Goal: Transaction & Acquisition: Obtain resource

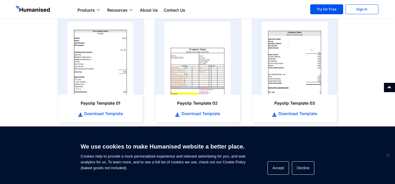
scroll to position [286, 0]
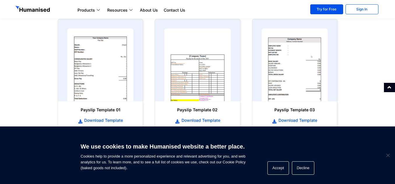
click at [394, 120] on html "Products Payroll Process staff payroll on time accurately with Humanised Payrol…" at bounding box center [197, 56] width 395 height 685
click at [300, 118] on span "Download Template" at bounding box center [297, 121] width 40 height 6
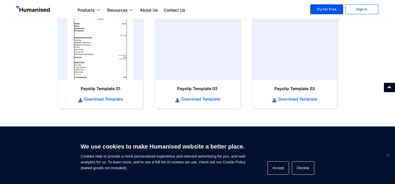
scroll to position [311, 0]
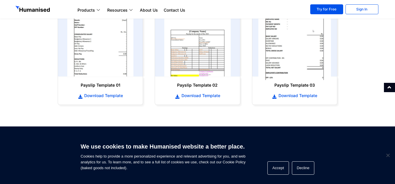
click at [301, 40] on img at bounding box center [294, 40] width 73 height 80
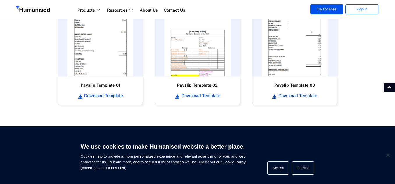
click at [289, 97] on span "Download Template" at bounding box center [297, 96] width 40 height 6
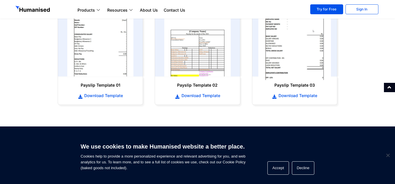
click at [307, 31] on img at bounding box center [294, 40] width 73 height 80
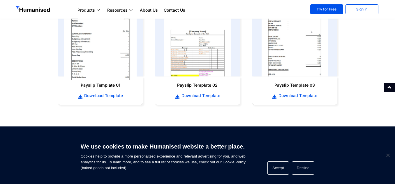
click at [112, 75] on img at bounding box center [100, 40] width 73 height 80
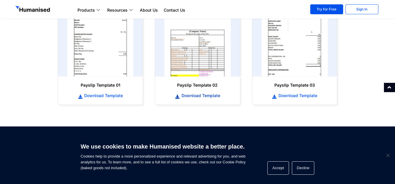
click at [195, 97] on span "Download Template" at bounding box center [200, 96] width 40 height 6
click at [105, 97] on span "Download Template" at bounding box center [103, 96] width 40 height 6
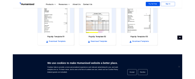
scroll to position [327, 0]
